Goal: Task Accomplishment & Management: Use online tool/utility

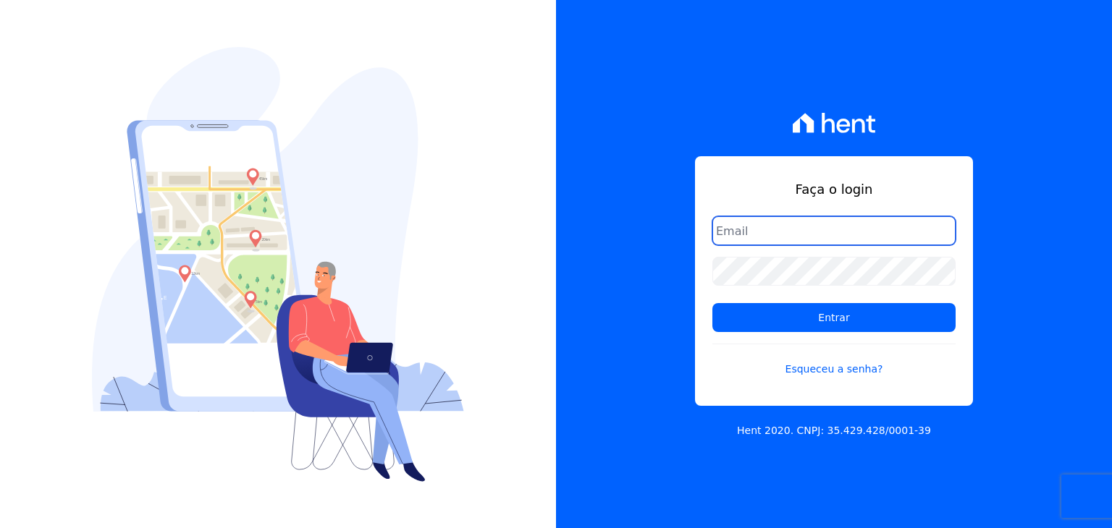
type input "[PERSON_NAME][EMAIL_ADDRESS][DOMAIN_NAME]"
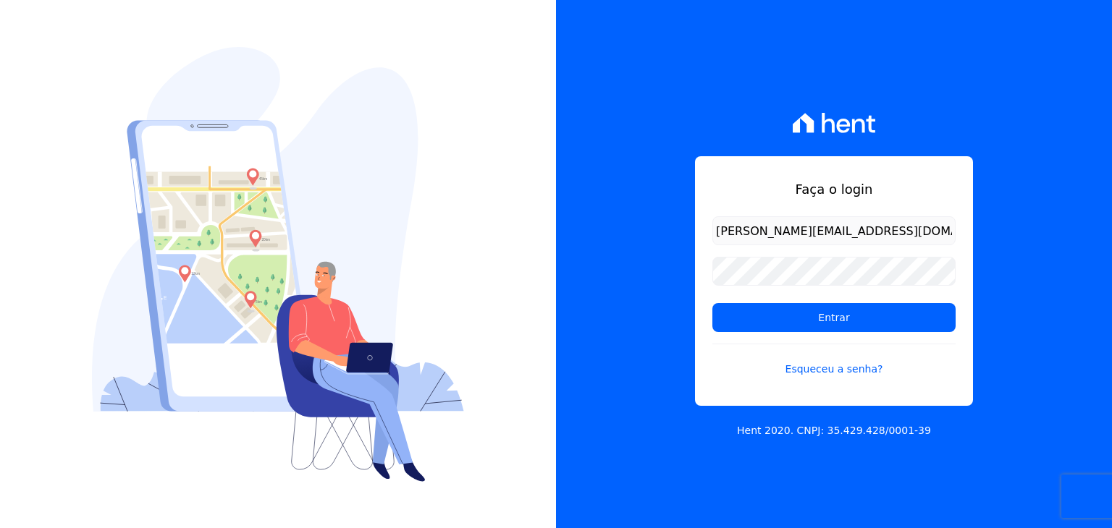
click at [732, 203] on div "Faça o login [PERSON_NAME][EMAIL_ADDRESS][DOMAIN_NAME] Entrar Esqueceu a senha?" at bounding box center [834, 281] width 278 height 250
click at [734, 330] on input "Entrar" at bounding box center [833, 317] width 243 height 29
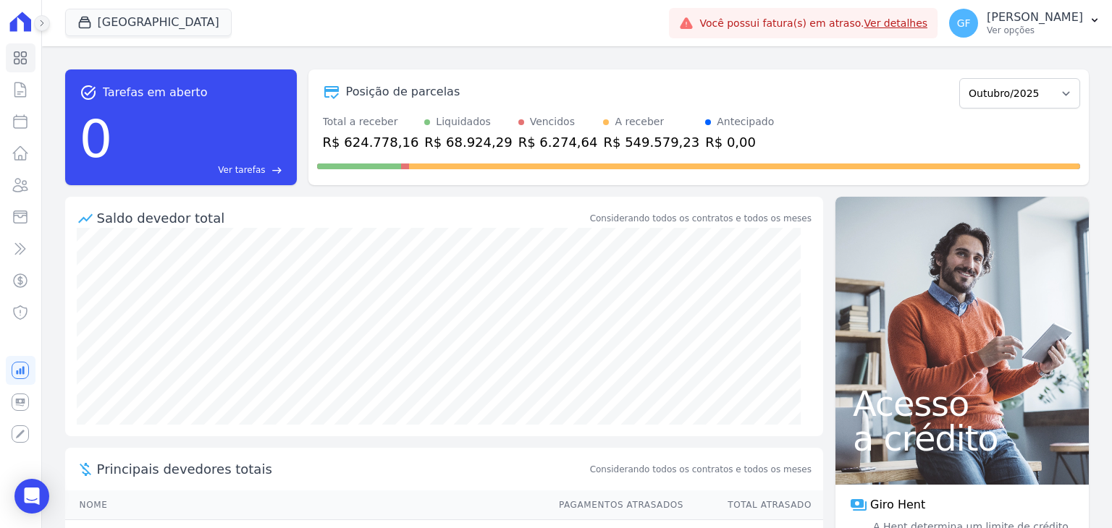
click at [46, 26] on icon at bounding box center [42, 23] width 9 height 9
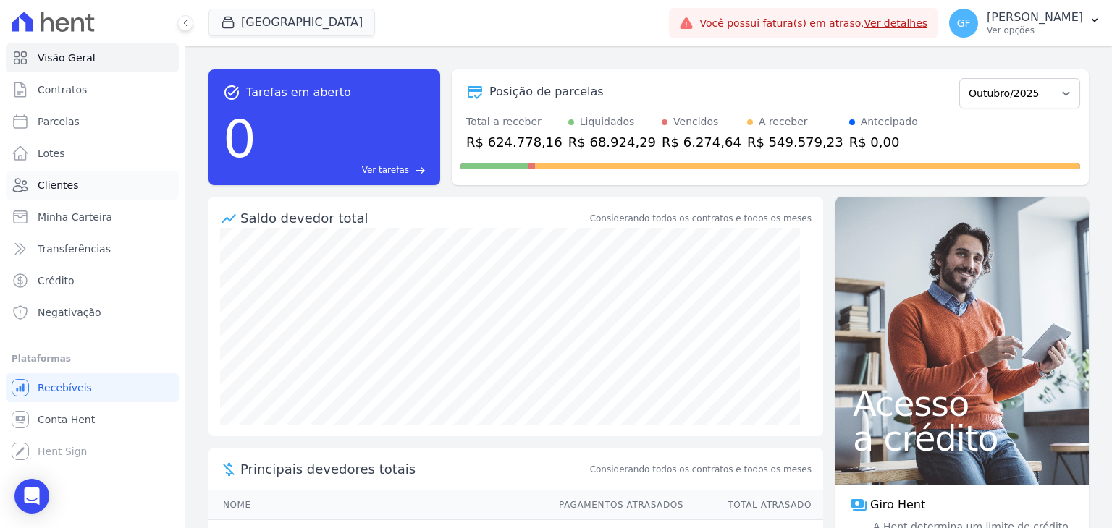
click at [55, 190] on span "Clientes" at bounding box center [58, 185] width 41 height 14
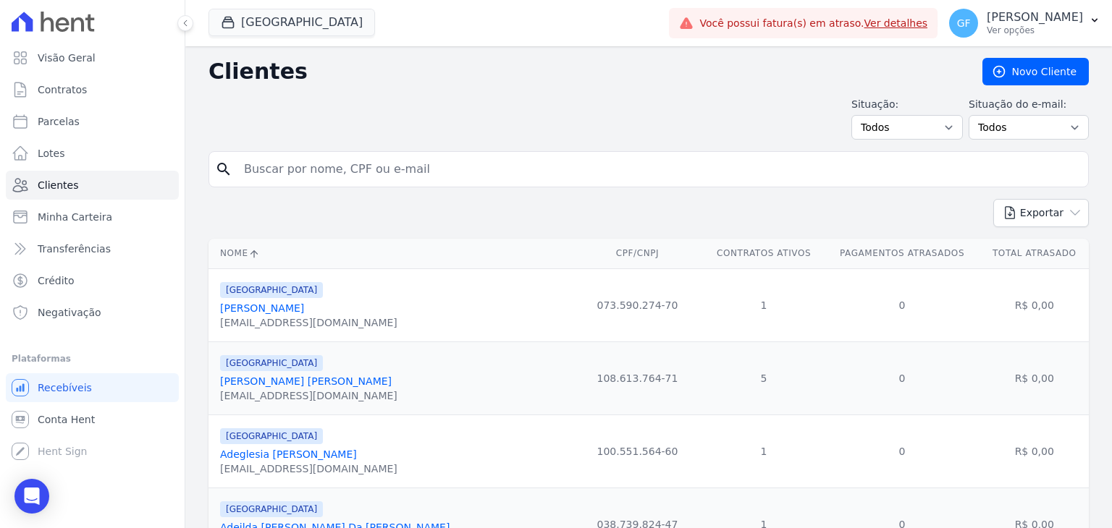
click at [182, 27] on button at bounding box center [185, 23] width 16 height 16
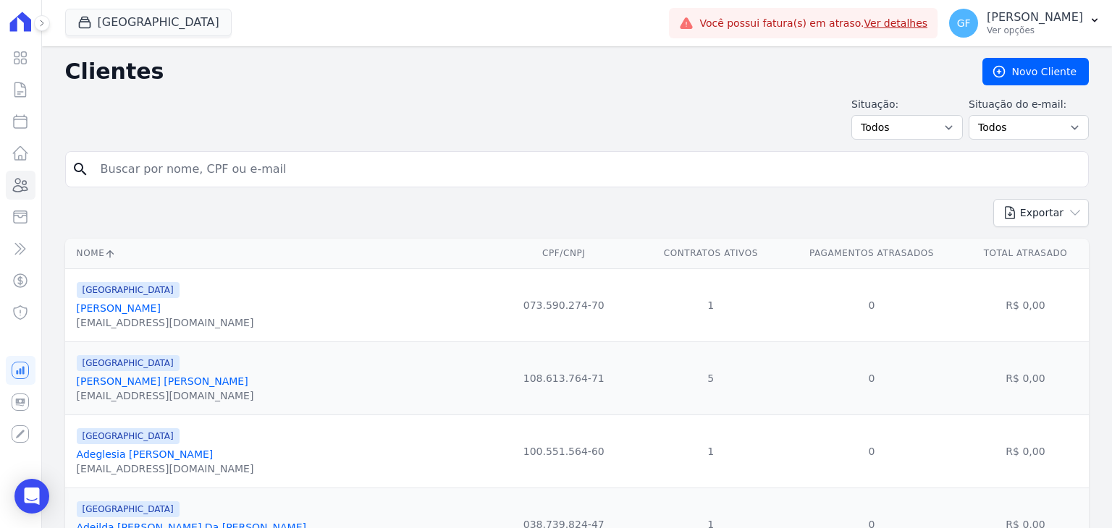
click at [177, 162] on input "search" at bounding box center [587, 169] width 990 height 29
paste input "[PERSON_NAME] [PERSON_NAME]"
type input "[PERSON_NAME] [PERSON_NAME]"
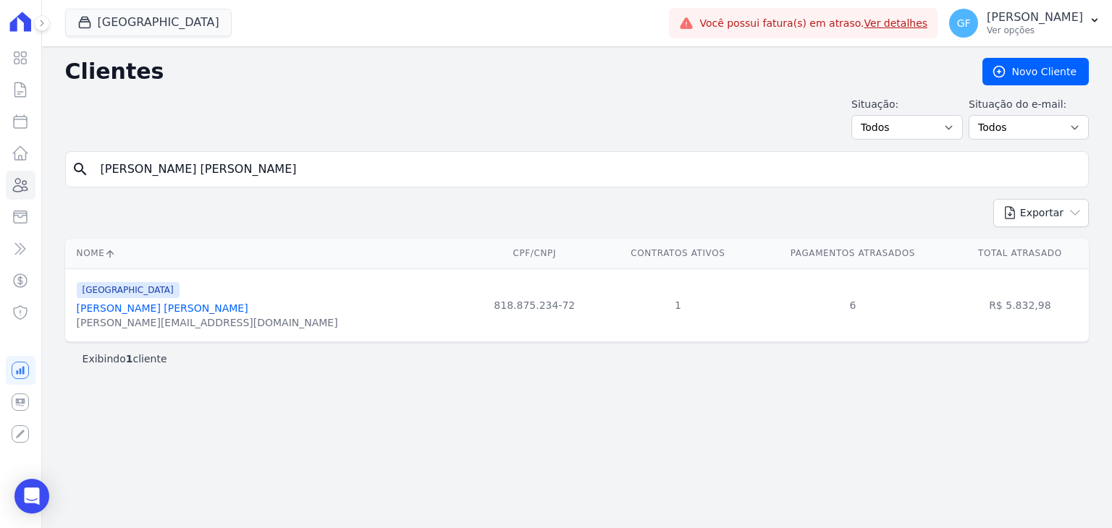
click at [145, 306] on link "[PERSON_NAME] [PERSON_NAME]" at bounding box center [163, 308] width 172 height 12
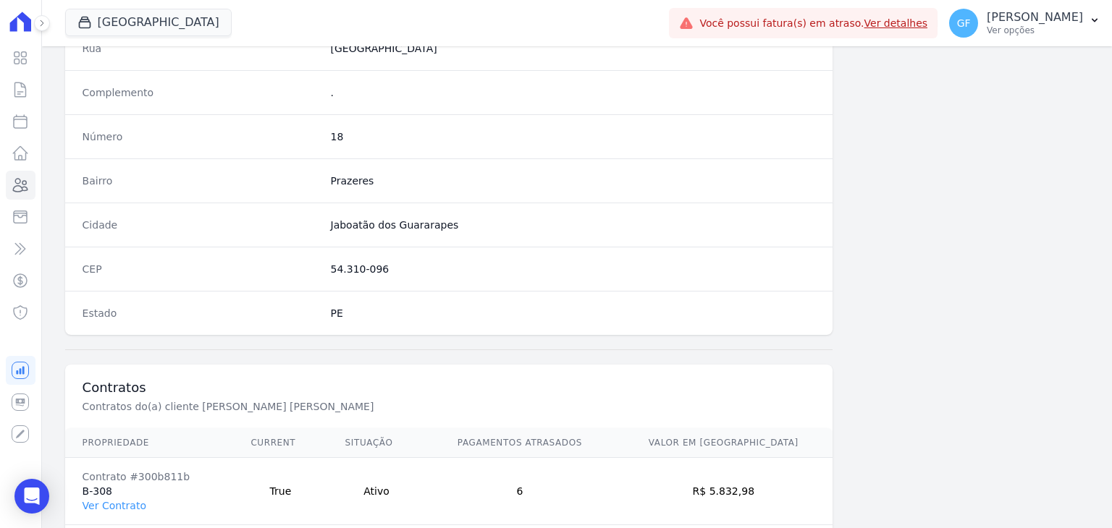
scroll to position [821, 0]
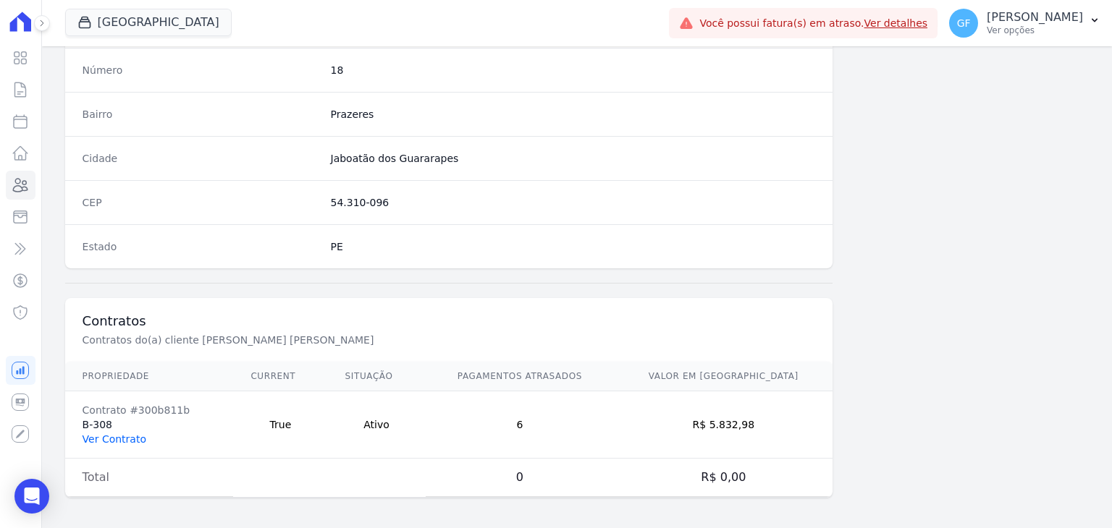
click at [110, 433] on link "Ver Contrato" at bounding box center [114, 439] width 64 height 12
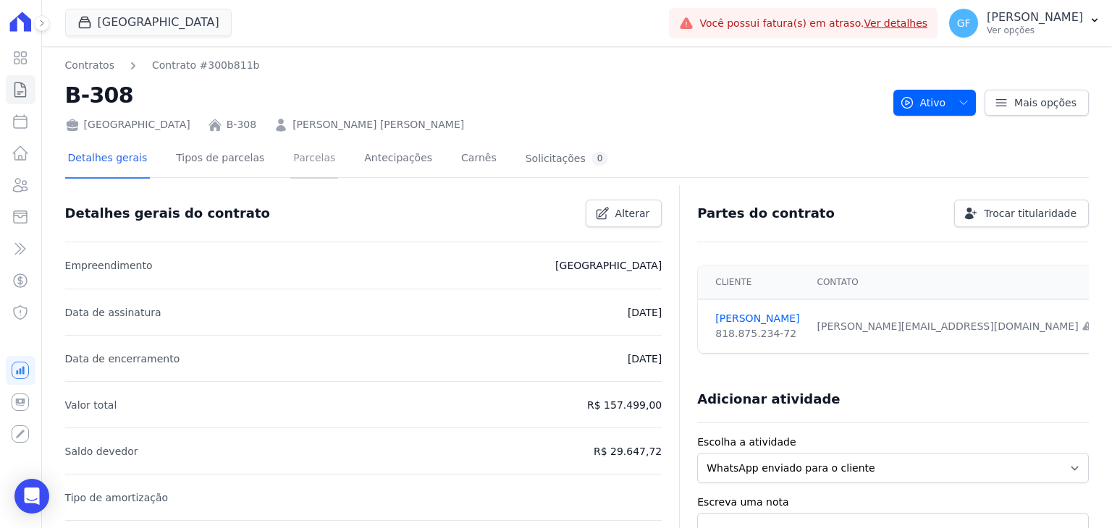
click at [291, 166] on link "Parcelas" at bounding box center [314, 159] width 48 height 38
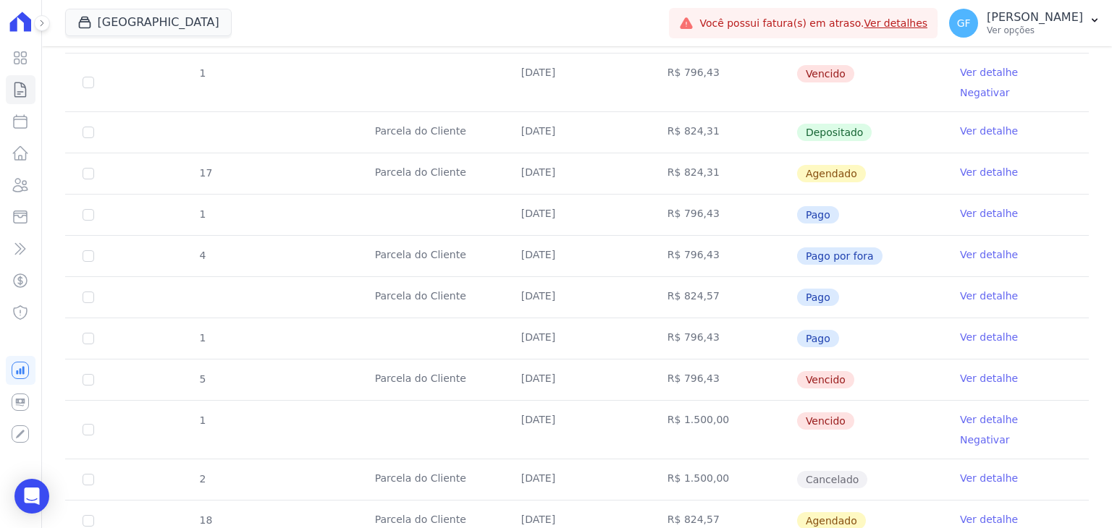
scroll to position [1158, 0]
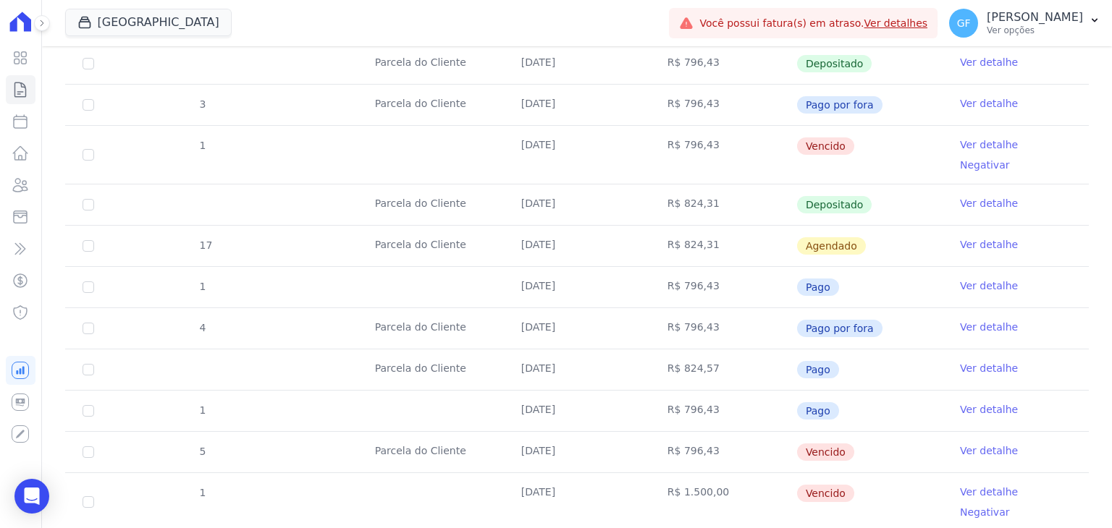
drag, startPoint x: 518, startPoint y: 121, endPoint x: 897, endPoint y: 140, distance: 379.7
click at [897, 140] on tr "1 [DATE] R$ 796,43 [GEOGRAPHIC_DATA] Ver detalhe Negativar" at bounding box center [576, 154] width 1023 height 59
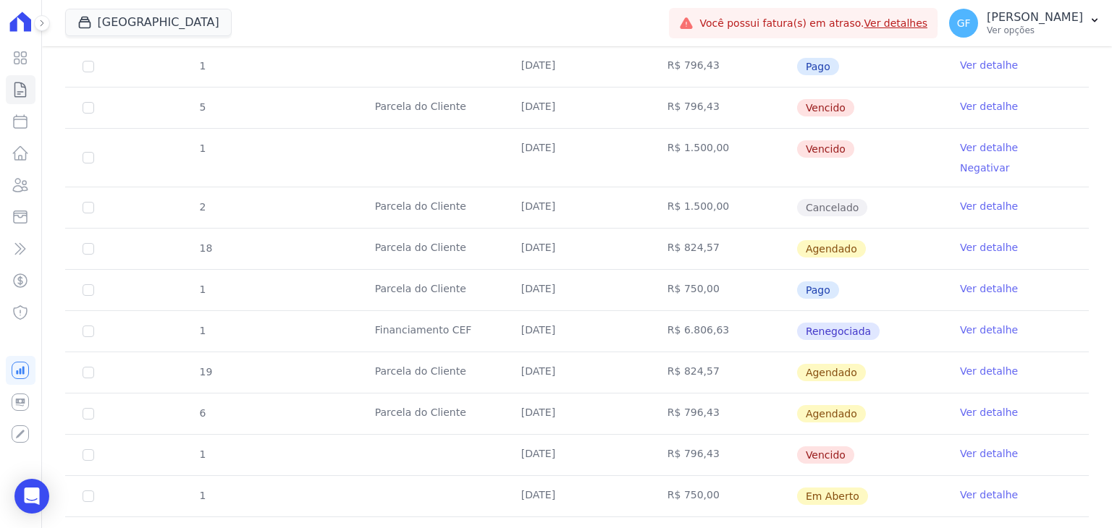
scroll to position [1592, 0]
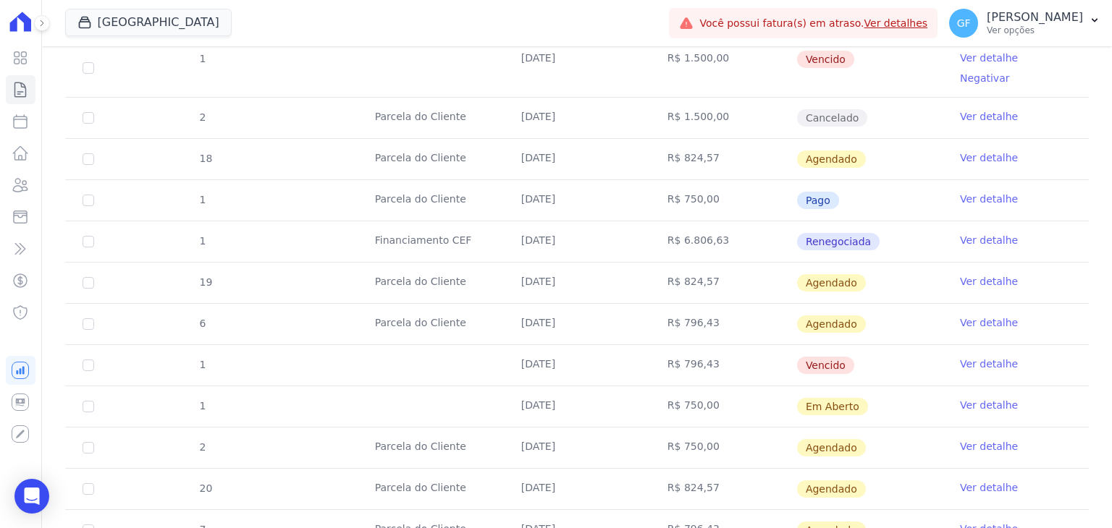
drag, startPoint x: 515, startPoint y: 310, endPoint x: 886, endPoint y: 301, distance: 371.4
click at [886, 344] on tr "1 [DATE] R$ 796,43 [GEOGRAPHIC_DATA] Ver detalhe" at bounding box center [576, 364] width 1023 height 41
click at [891, 345] on td "Vencido" at bounding box center [869, 365] width 146 height 41
click at [960, 357] on link "Ver detalhe" at bounding box center [989, 364] width 58 height 14
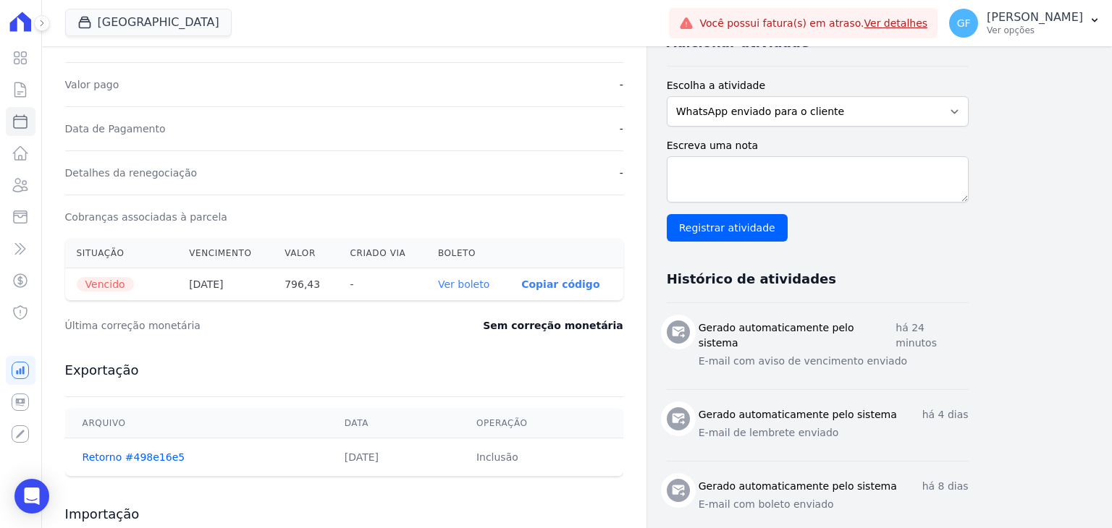
scroll to position [362, 0]
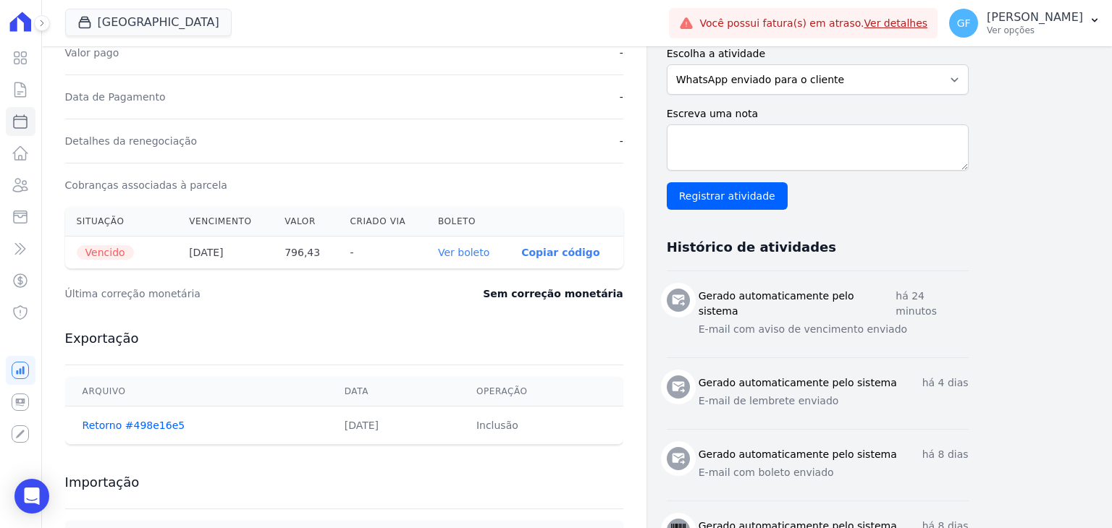
click at [475, 254] on link "Ver boleto" at bounding box center [463, 253] width 51 height 12
click at [23, 56] on icon at bounding box center [20, 57] width 17 height 17
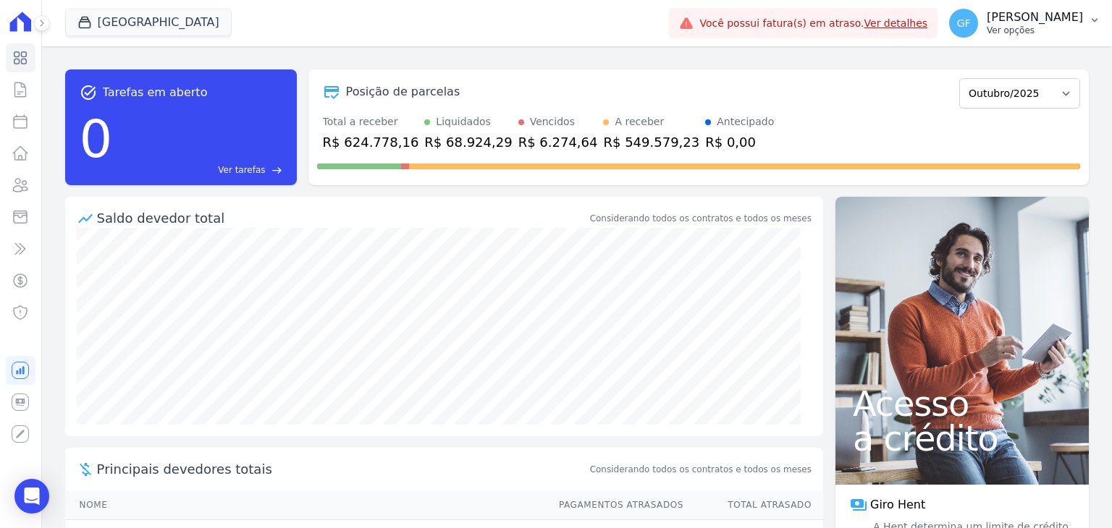
click at [1062, 19] on p "[PERSON_NAME]" at bounding box center [1034, 17] width 96 height 14
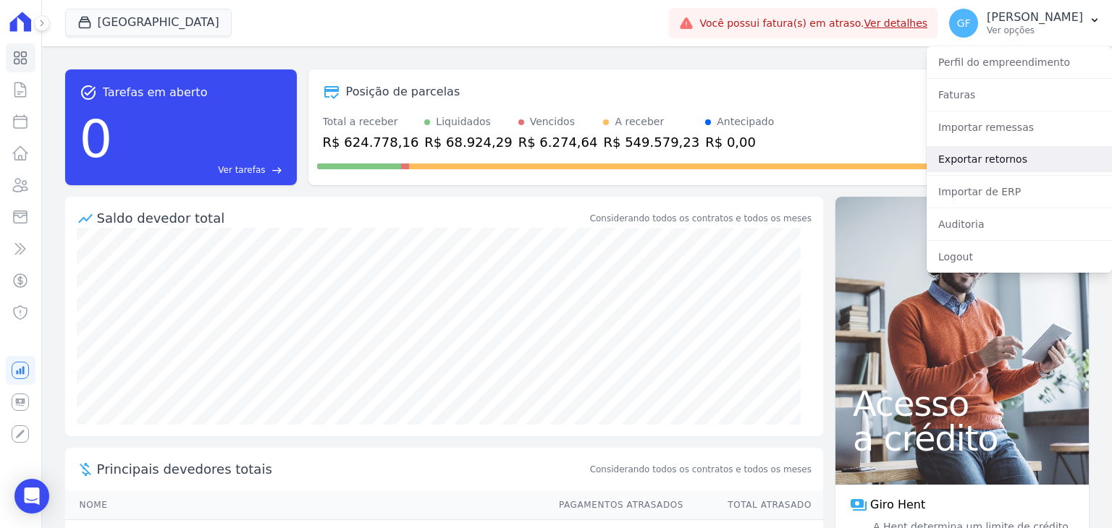
click at [978, 166] on link "Exportar retornos" at bounding box center [1018, 159] width 185 height 26
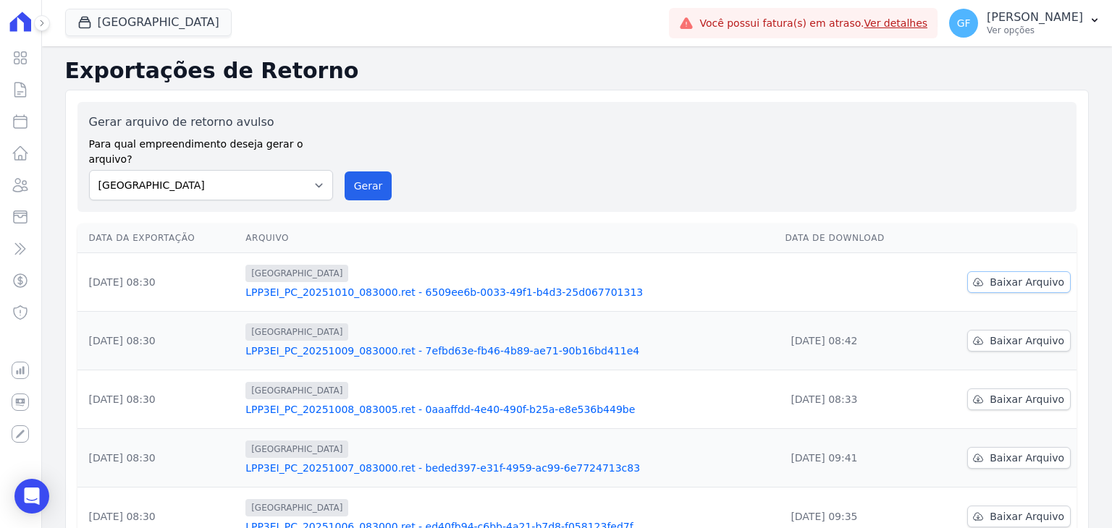
click at [981, 271] on link "Baixar Arquivo" at bounding box center [1018, 282] width 103 height 22
click at [1062, 30] on p "Ver opções" at bounding box center [1034, 31] width 96 height 12
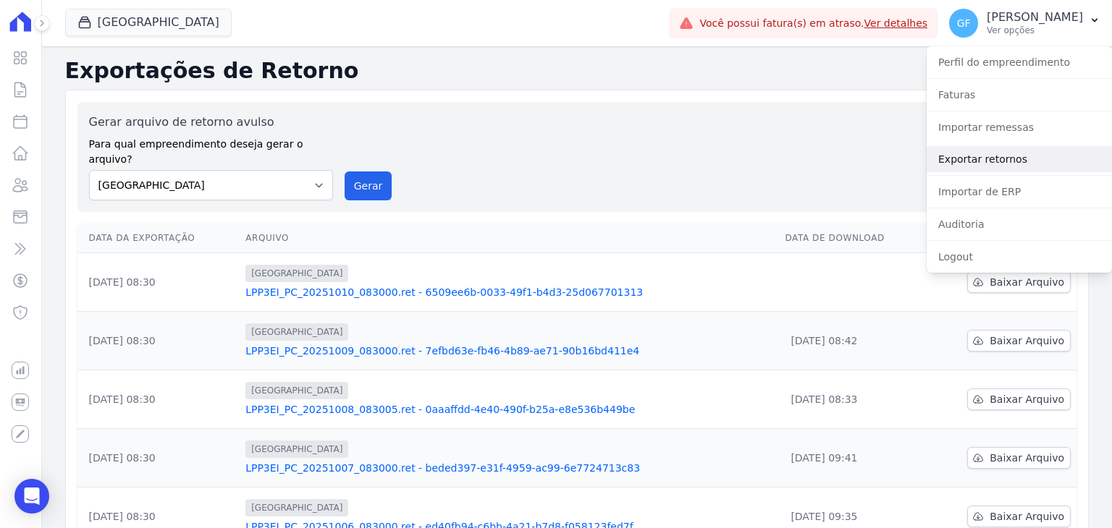
click at [971, 161] on link "Exportar retornos" at bounding box center [1018, 159] width 185 height 26
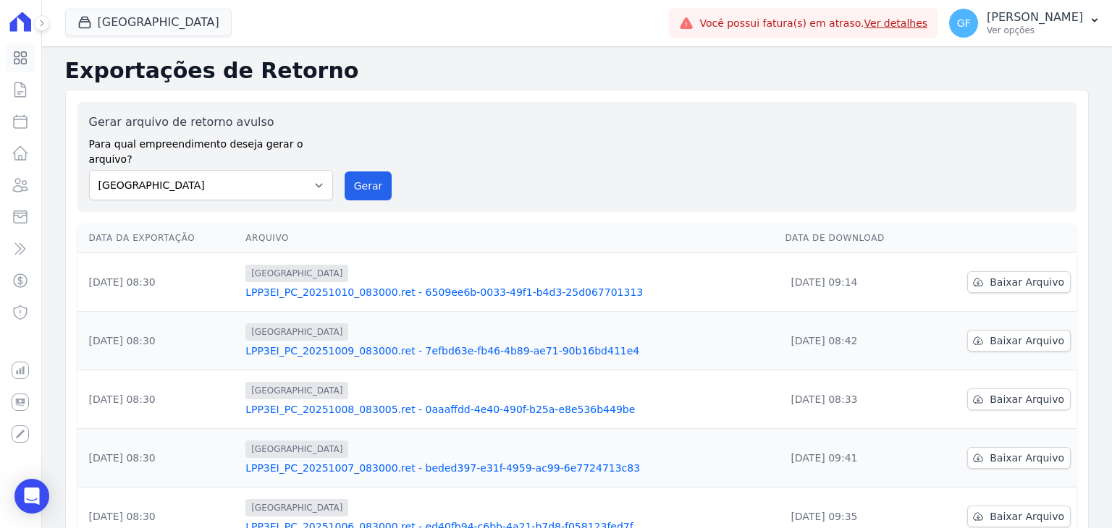
click at [24, 60] on icon at bounding box center [20, 57] width 17 height 17
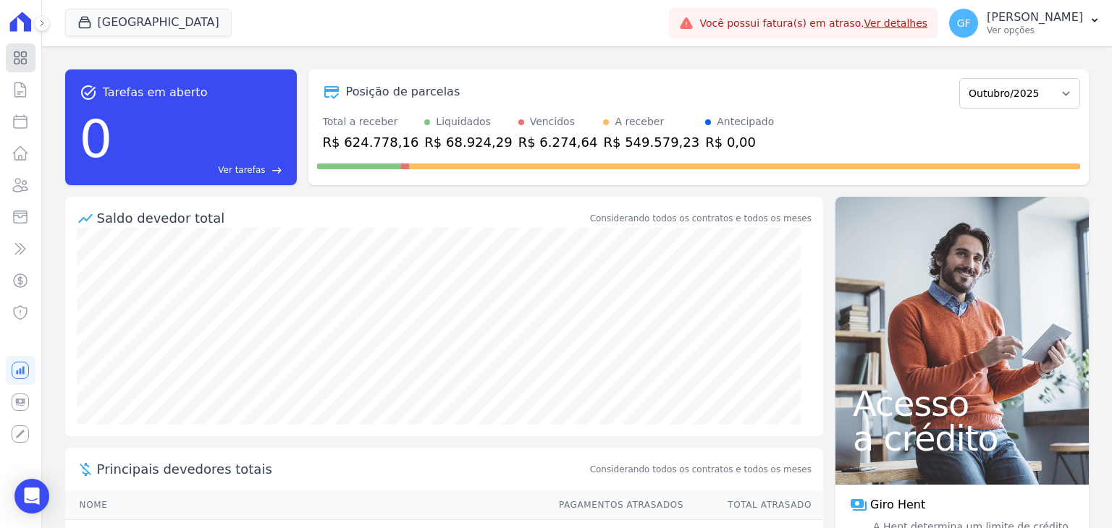
click at [9, 60] on link "Visão Geral" at bounding box center [21, 57] width 30 height 29
click at [24, 61] on icon at bounding box center [20, 57] width 17 height 17
click at [1014, 45] on div "GF [PERSON_NAME] Ver opções Perfil do empreendimento Faturas Importar remessas …" at bounding box center [1024, 23] width 174 height 46
click at [1014, 43] on div "GF [PERSON_NAME] Ver opções Perfil do empreendimento Faturas Importar remessas …" at bounding box center [1024, 23] width 174 height 46
click at [1014, 38] on button "GF [PERSON_NAME] Ver opções" at bounding box center [1024, 23] width 174 height 41
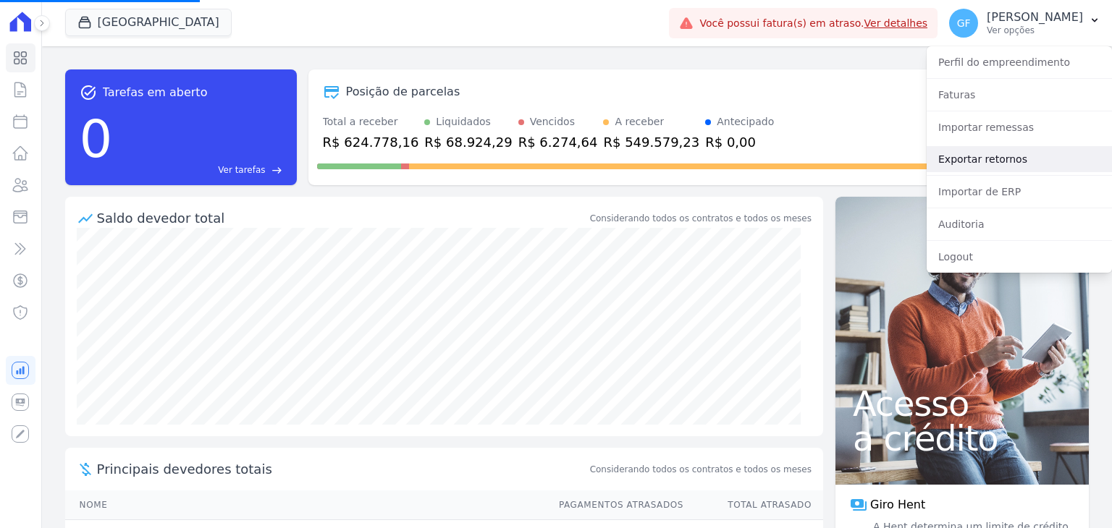
click at [991, 159] on link "Exportar retornos" at bounding box center [1018, 159] width 185 height 26
